Goal: Transaction & Acquisition: Purchase product/service

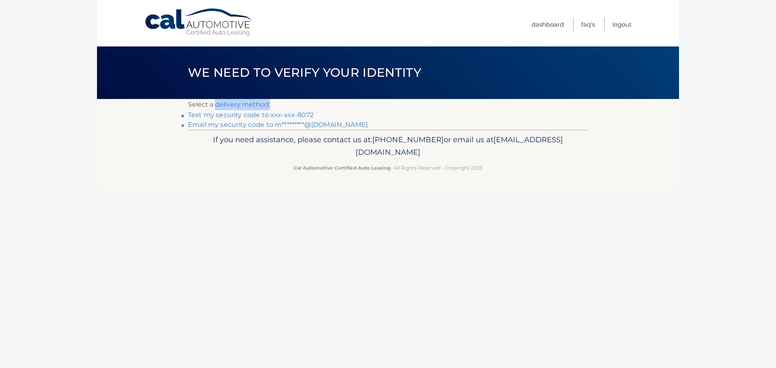
click at [184, 115] on section "Select a delivery method: Text my security code to xxx-xxx-8072 Email my securi…" at bounding box center [388, 114] width 582 height 31
click at [271, 114] on link "Text my security code to xxx-xxx-8072" at bounding box center [251, 115] width 126 height 8
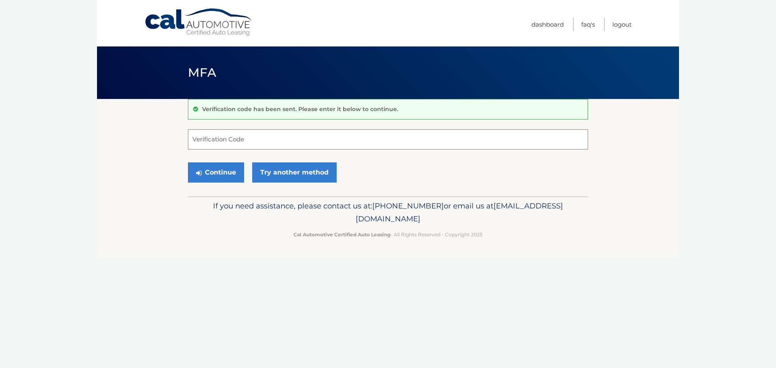
click at [225, 138] on input "Verification Code" at bounding box center [388, 139] width 400 height 20
type input "146679"
click at [233, 177] on button "Continue" at bounding box center [216, 172] width 56 height 20
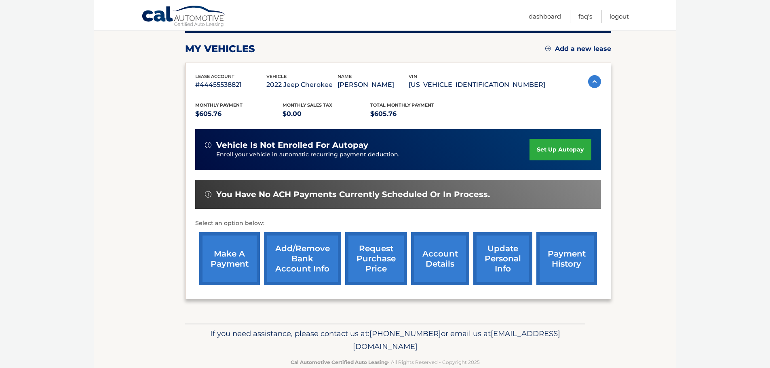
scroll to position [121, 0]
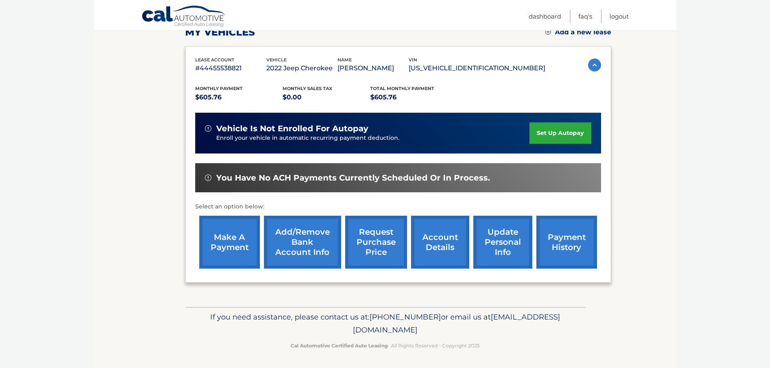
click at [238, 238] on link "make a payment" at bounding box center [229, 242] width 61 height 53
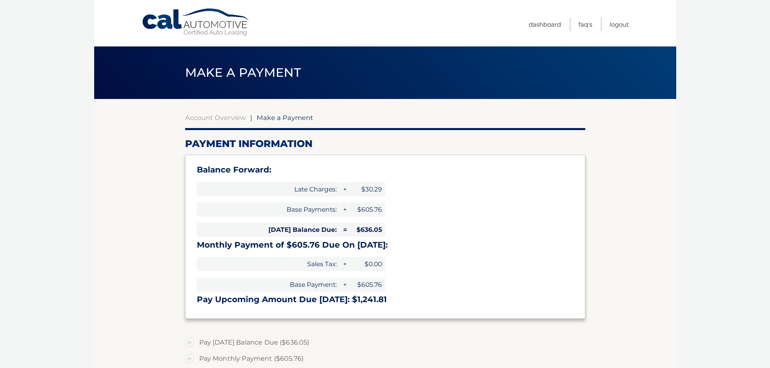
select select "N2Q5NjEzNzctOTEzNC00MmNkLWE0MWItZDczNjNkMTg2Yzcy"
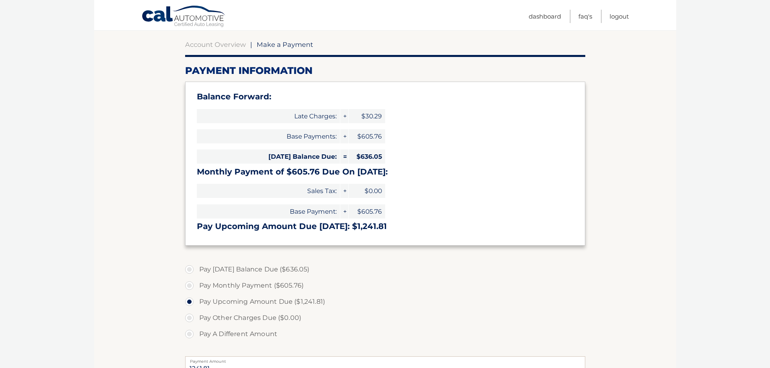
scroll to position [81, 0]
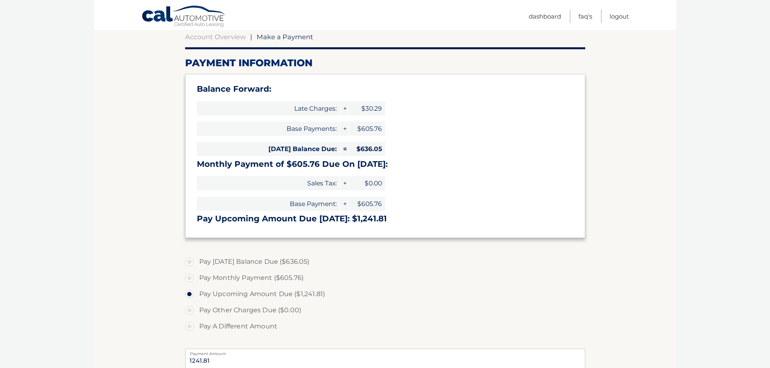
drag, startPoint x: 193, startPoint y: 262, endPoint x: 189, endPoint y: 265, distance: 4.9
click at [191, 265] on label "Pay [DATE] Balance Due ($636.05)" at bounding box center [385, 262] width 400 height 16
click at [191, 265] on input "Pay [DATE] Balance Due ($636.05)" at bounding box center [192, 260] width 8 height 13
radio input "true"
type input "636.05"
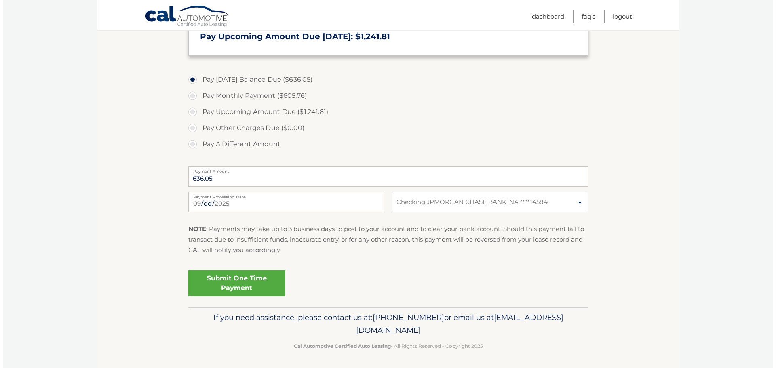
scroll to position [264, 0]
click at [259, 278] on link "Submit One Time Payment" at bounding box center [233, 282] width 97 height 26
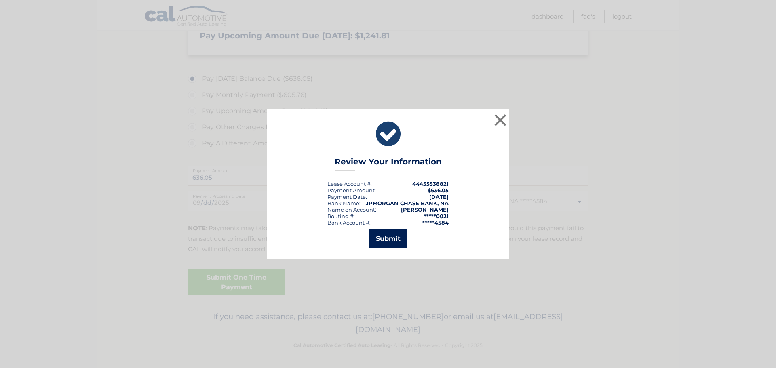
click at [388, 239] on button "Submit" at bounding box center [388, 238] width 38 height 19
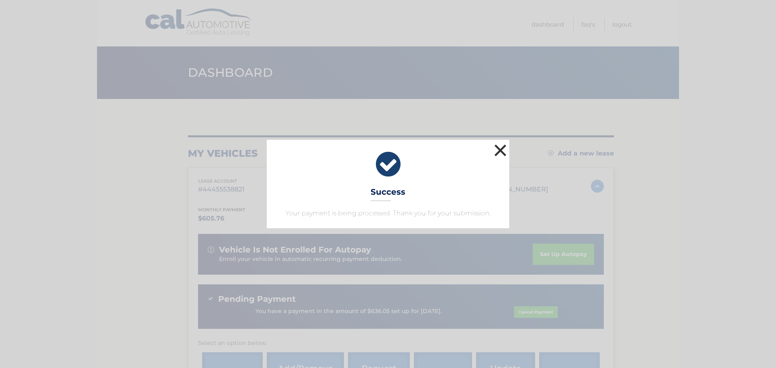
click at [499, 151] on button "×" at bounding box center [500, 150] width 16 height 16
